Goal: Task Accomplishment & Management: Use online tool/utility

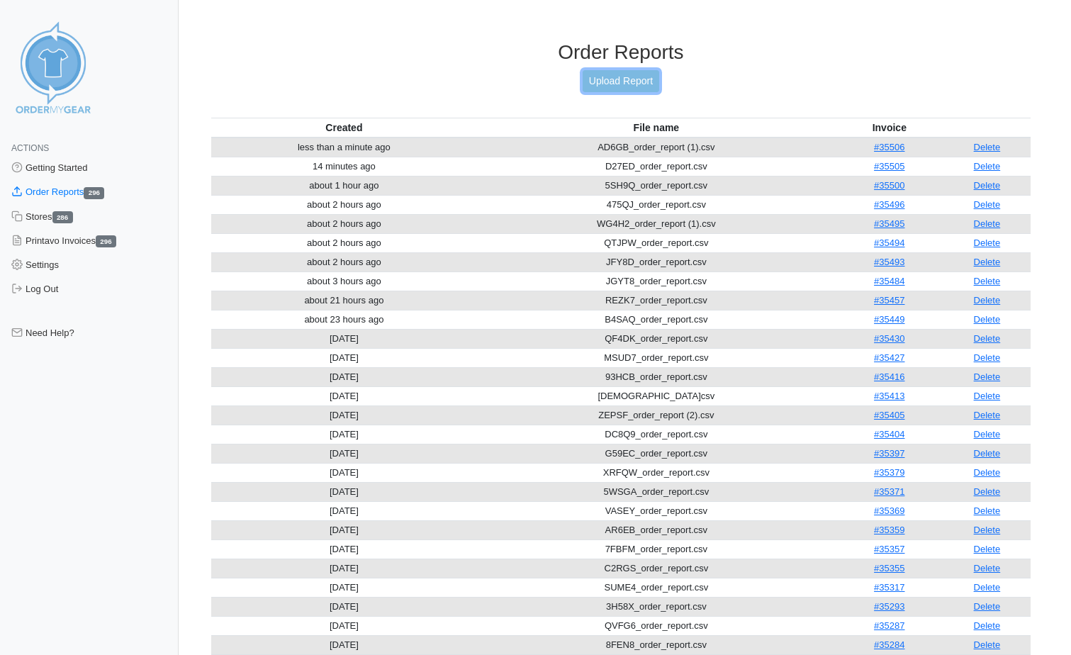
click at [633, 84] on link "Upload Report" at bounding box center [620, 81] width 77 height 22
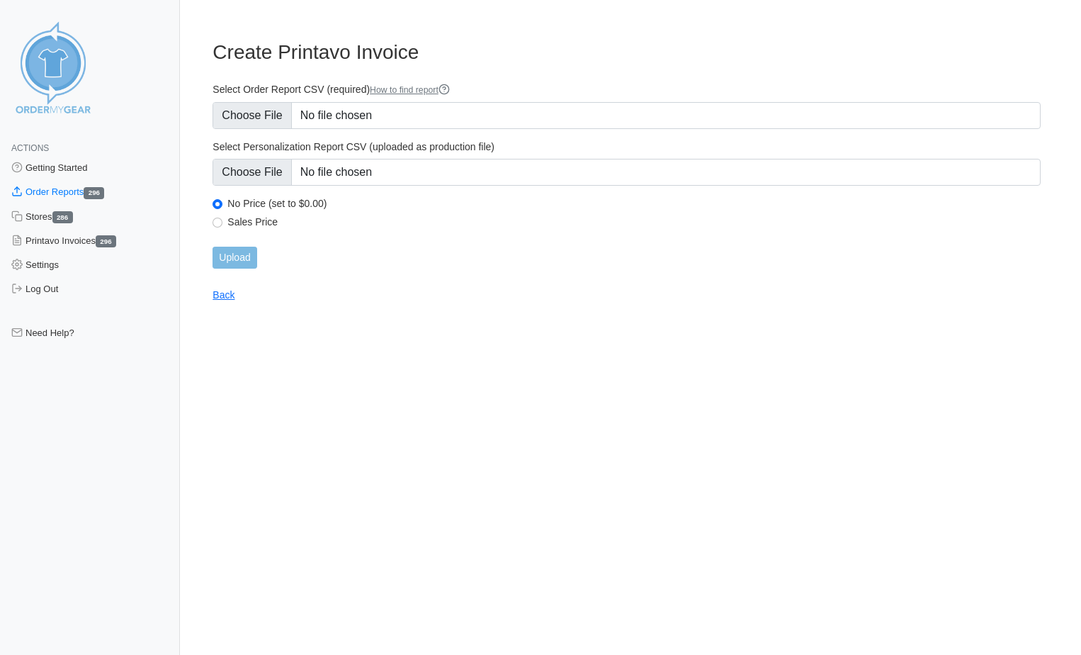
type input "C:\fakepath\FQ593_order_report (1).csv"
click at [237, 258] on input "Upload" at bounding box center [235, 258] width 44 height 22
